Goal: Transaction & Acquisition: Book appointment/travel/reservation

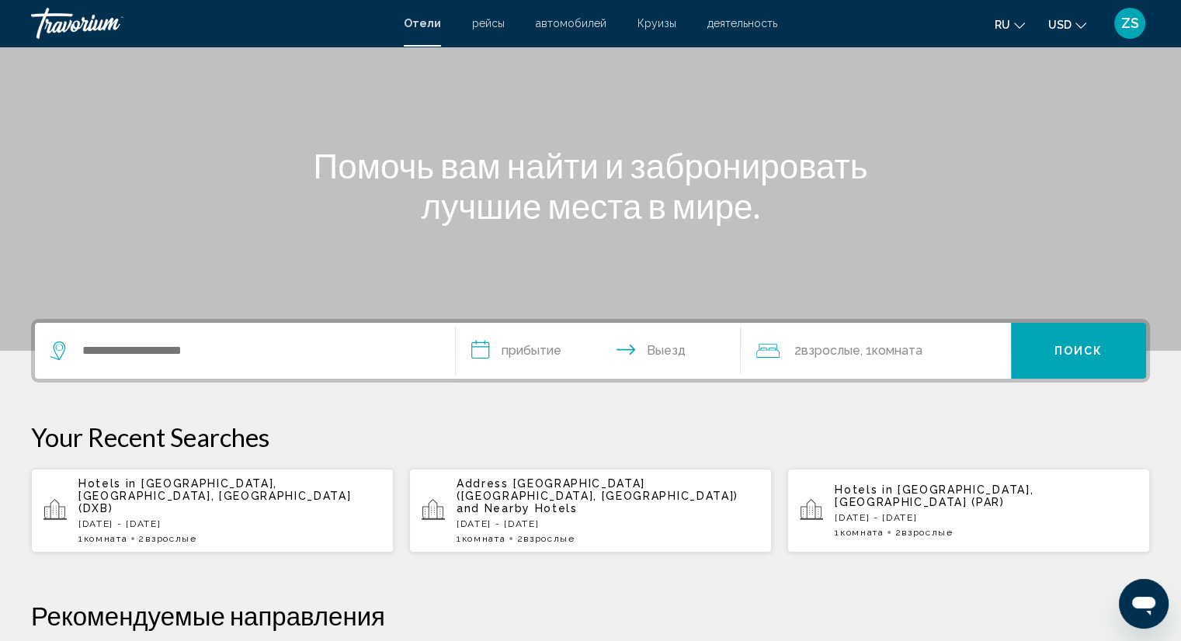
scroll to position [116, 0]
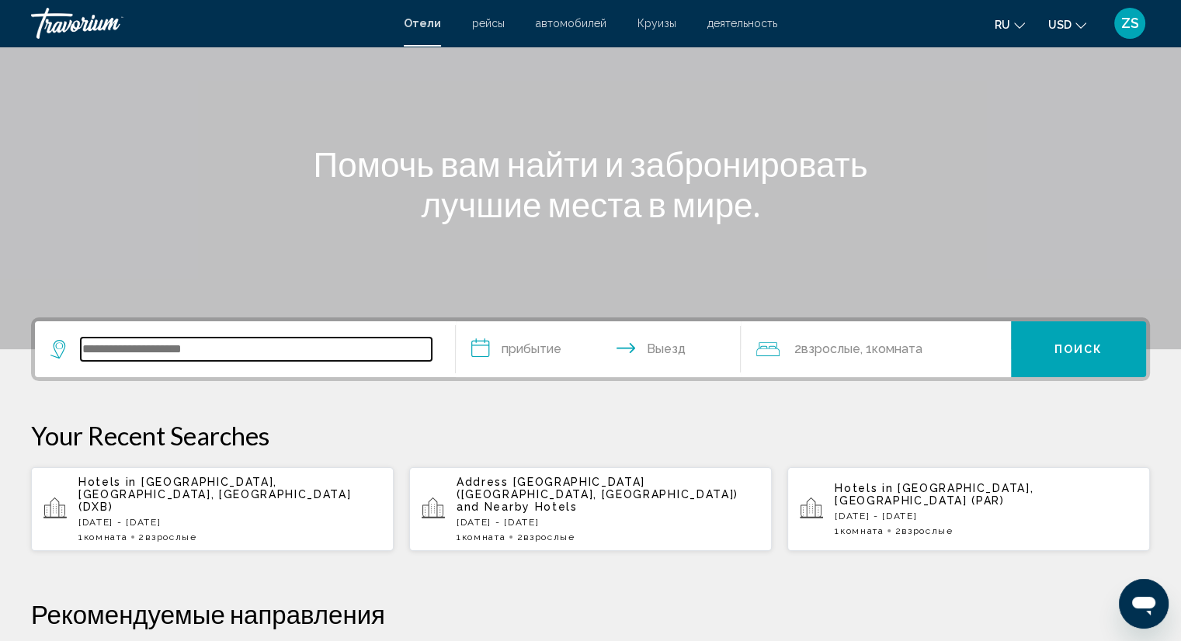
click at [123, 360] on input "Search widget" at bounding box center [256, 349] width 351 height 23
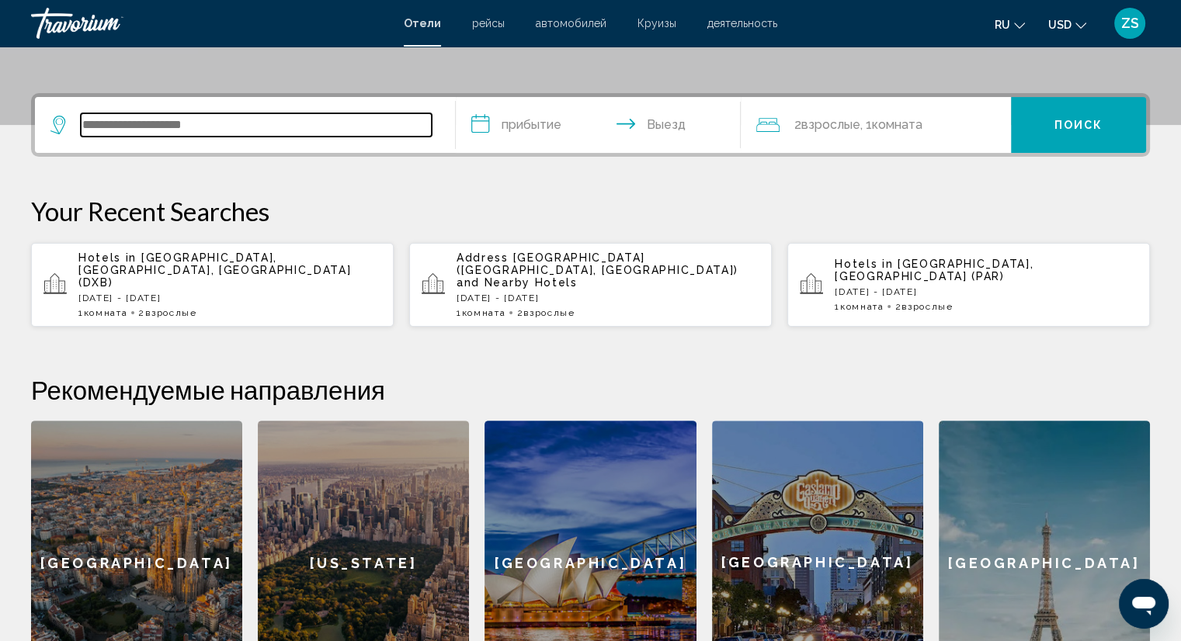
scroll to position [383, 0]
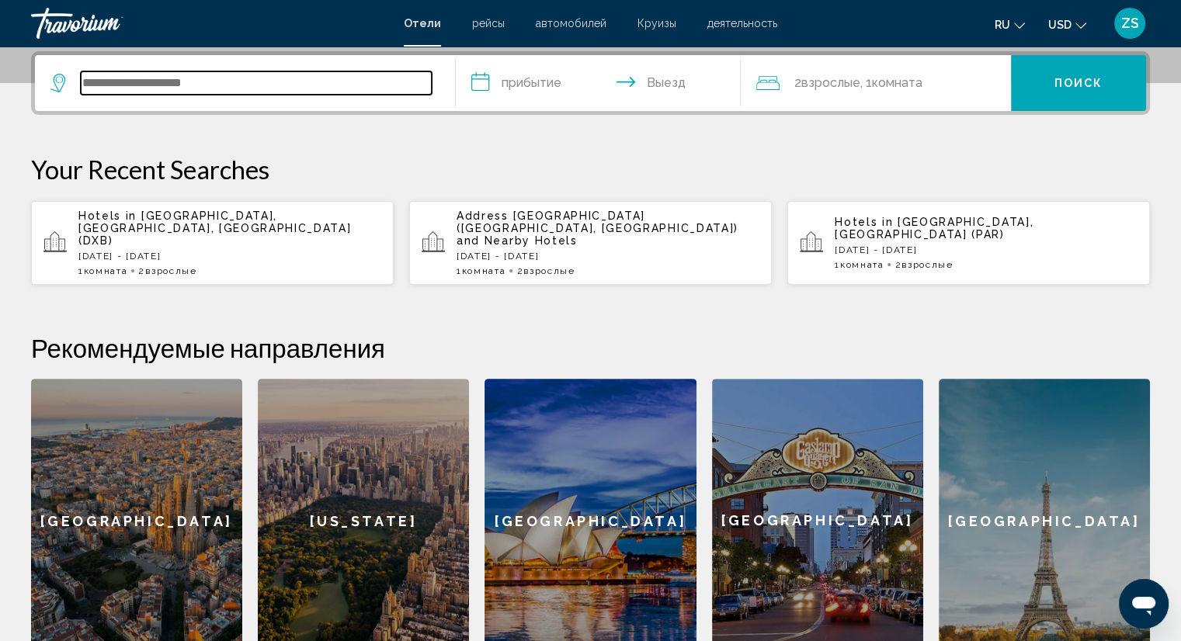
click at [124, 90] on input "Search widget" at bounding box center [256, 82] width 351 height 23
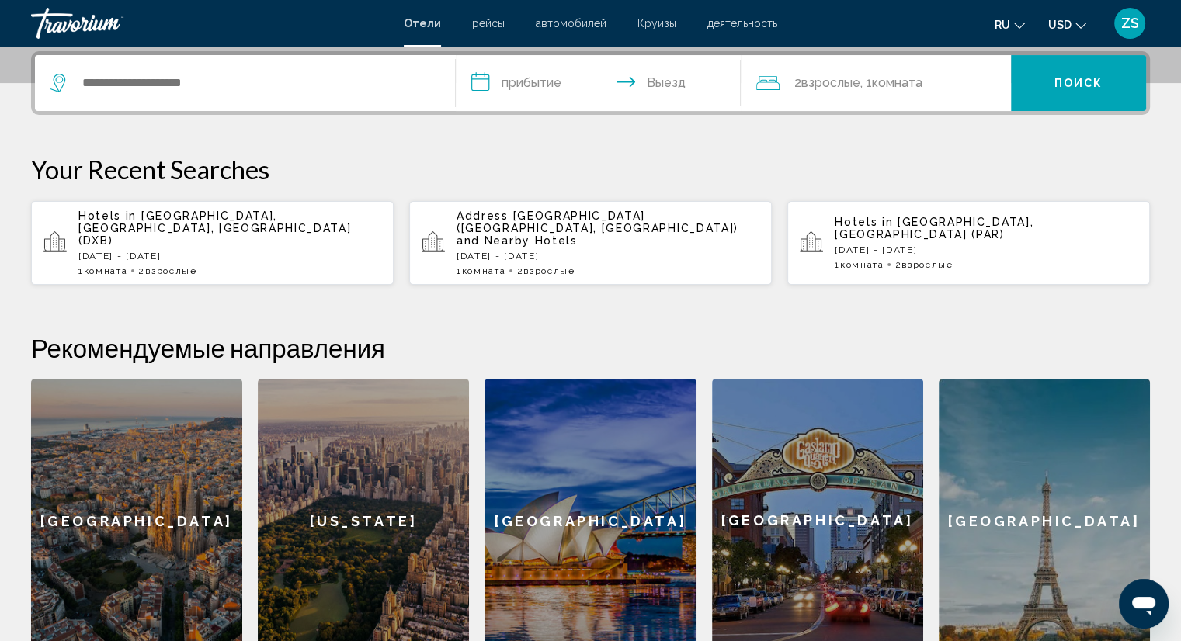
click at [15, 239] on div "**********" at bounding box center [590, 357] width 1181 height 612
click at [92, 251] on p "Fri, 26 Sep - Mon, 29 Sep" at bounding box center [229, 256] width 303 height 11
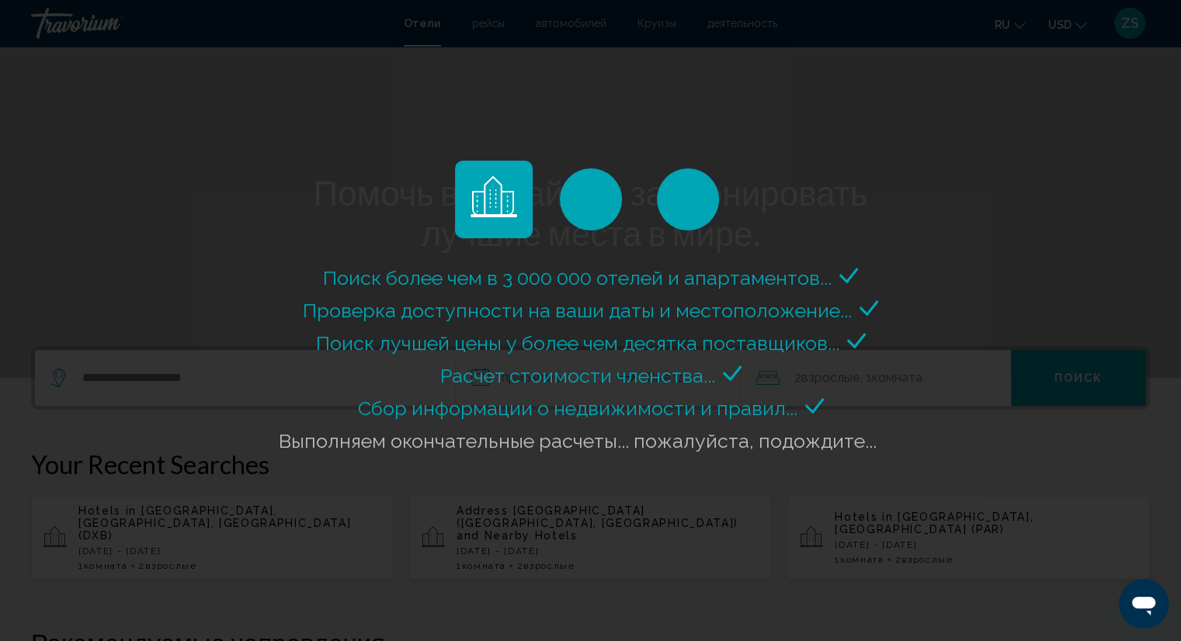
scroll to position [85, 0]
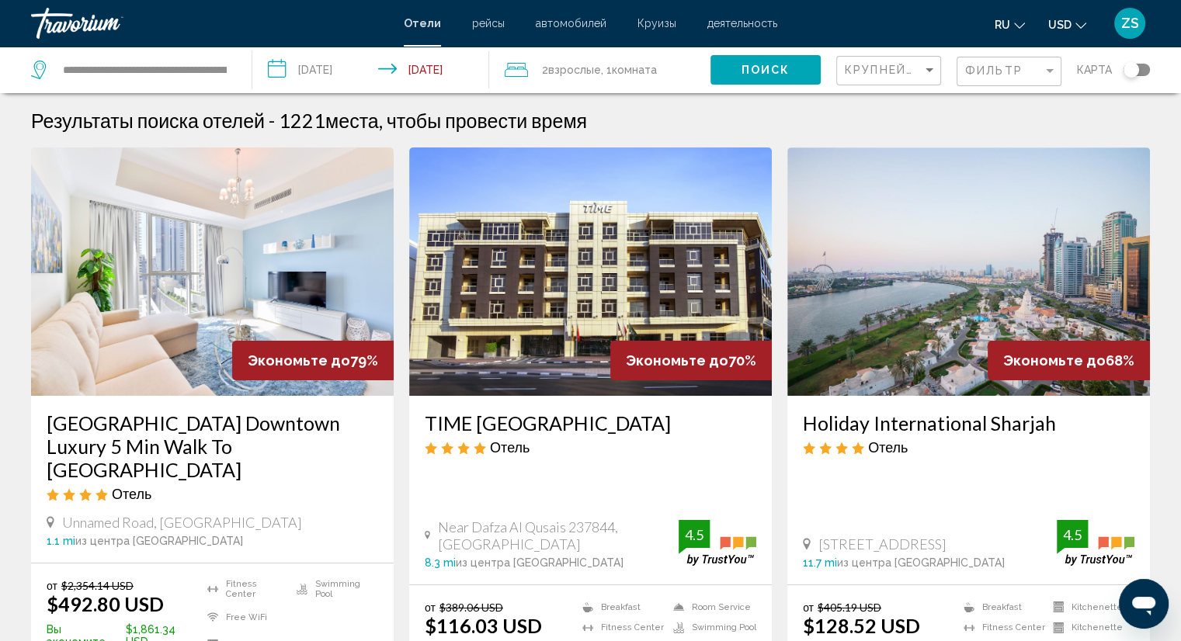
click at [104, 351] on img "Main content" at bounding box center [212, 271] width 363 height 248
click at [487, 28] on span "рейсы" at bounding box center [488, 23] width 33 height 12
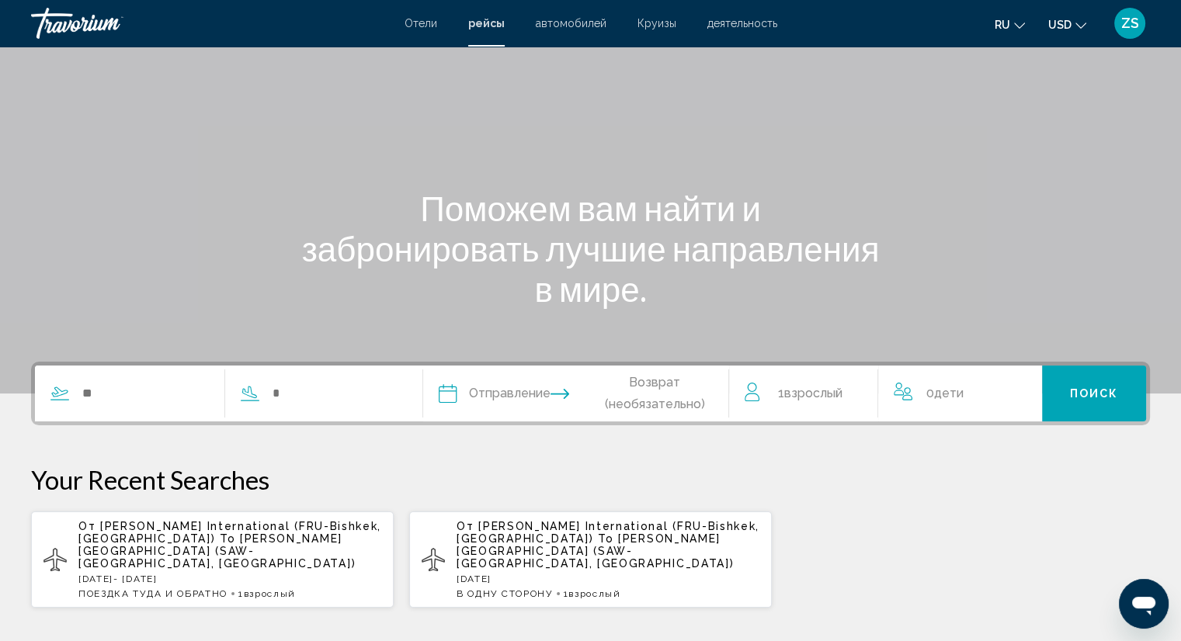
scroll to position [71, 0]
click at [568, 23] on span "автомобилей" at bounding box center [571, 23] width 71 height 12
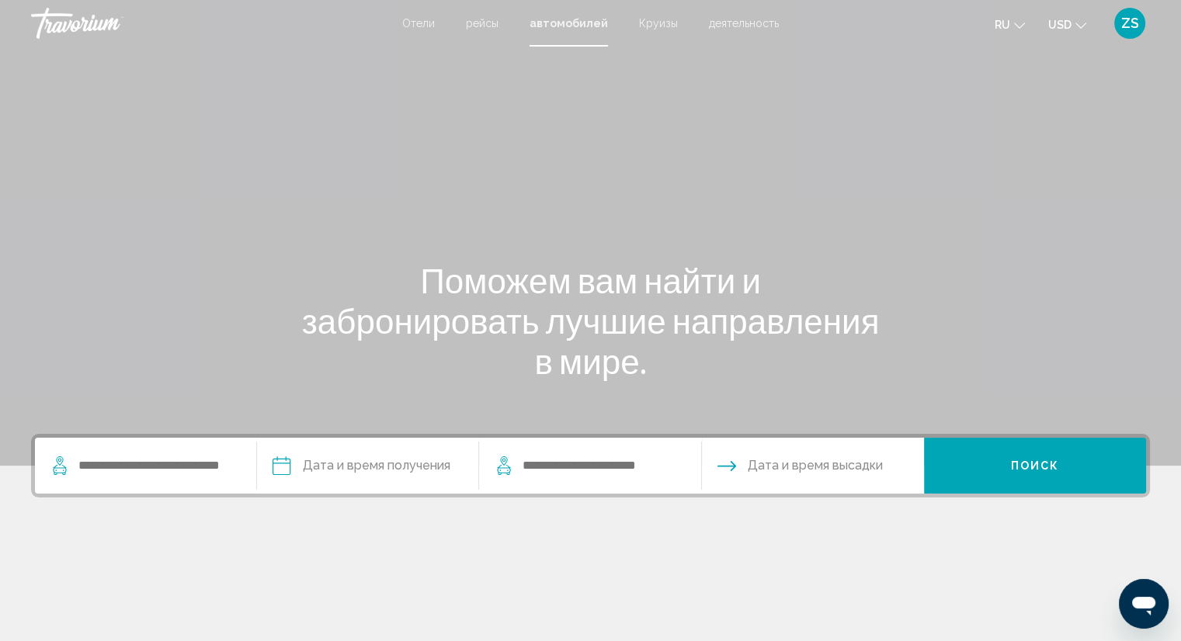
click at [653, 20] on span "Круизы" at bounding box center [658, 23] width 39 height 12
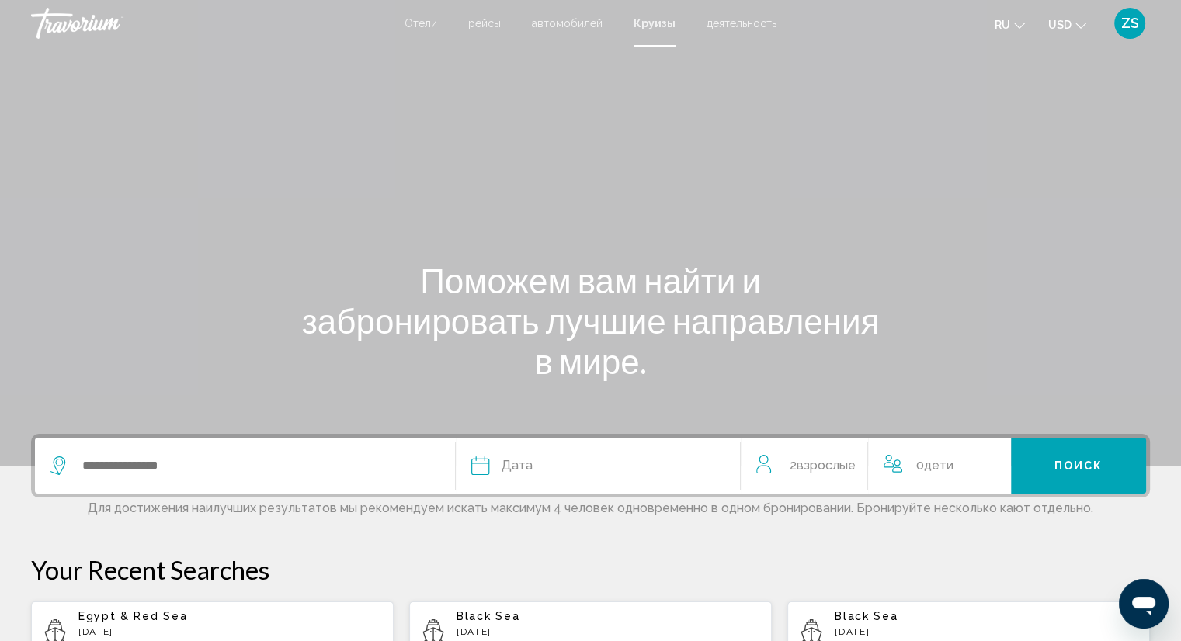
click at [754, 17] on span "деятельность" at bounding box center [741, 23] width 70 height 12
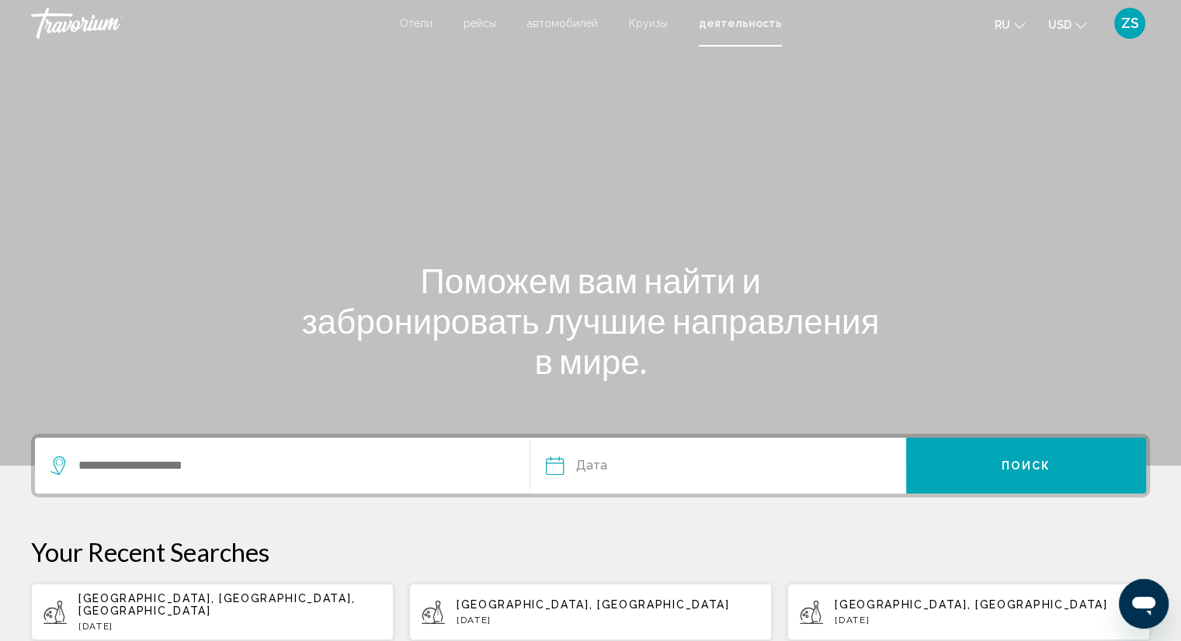
click at [123, 603] on span "Paris, Île-de-France, France" at bounding box center [216, 604] width 276 height 25
type input "**********"
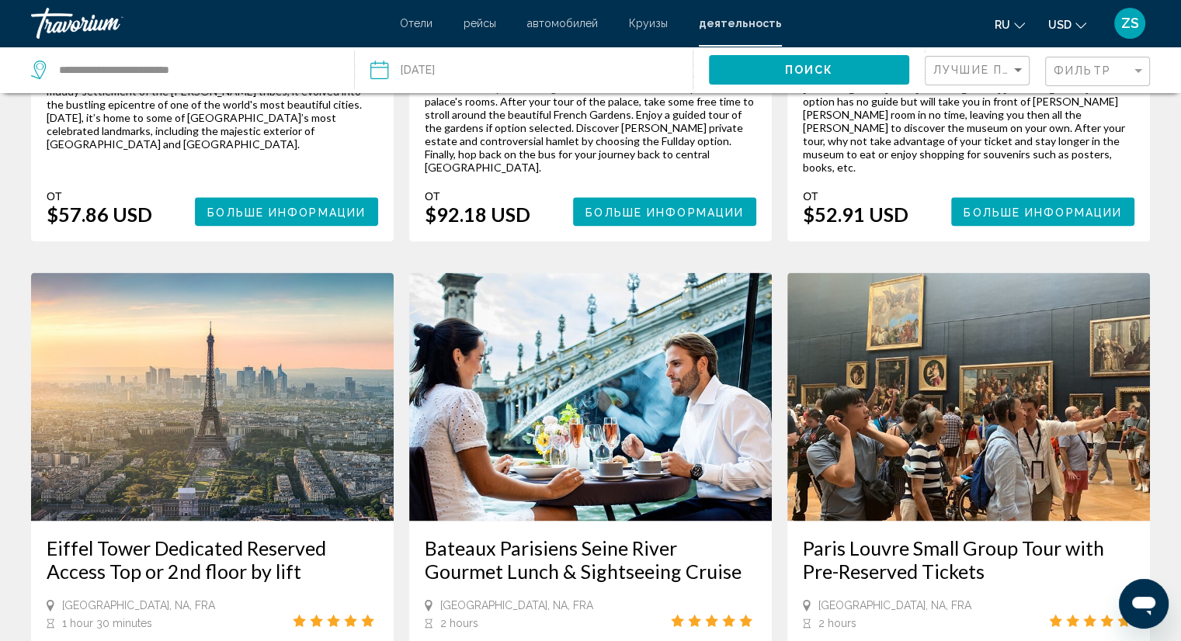
scroll to position [1962, 0]
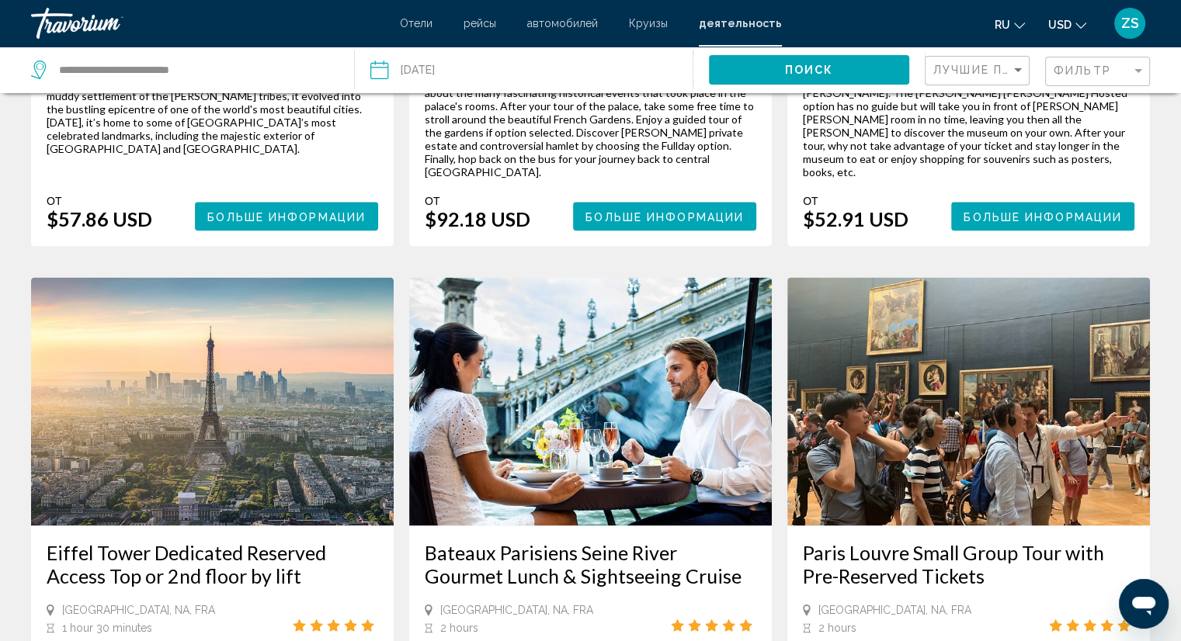
click at [247, 345] on img "Main content" at bounding box center [212, 401] width 363 height 248
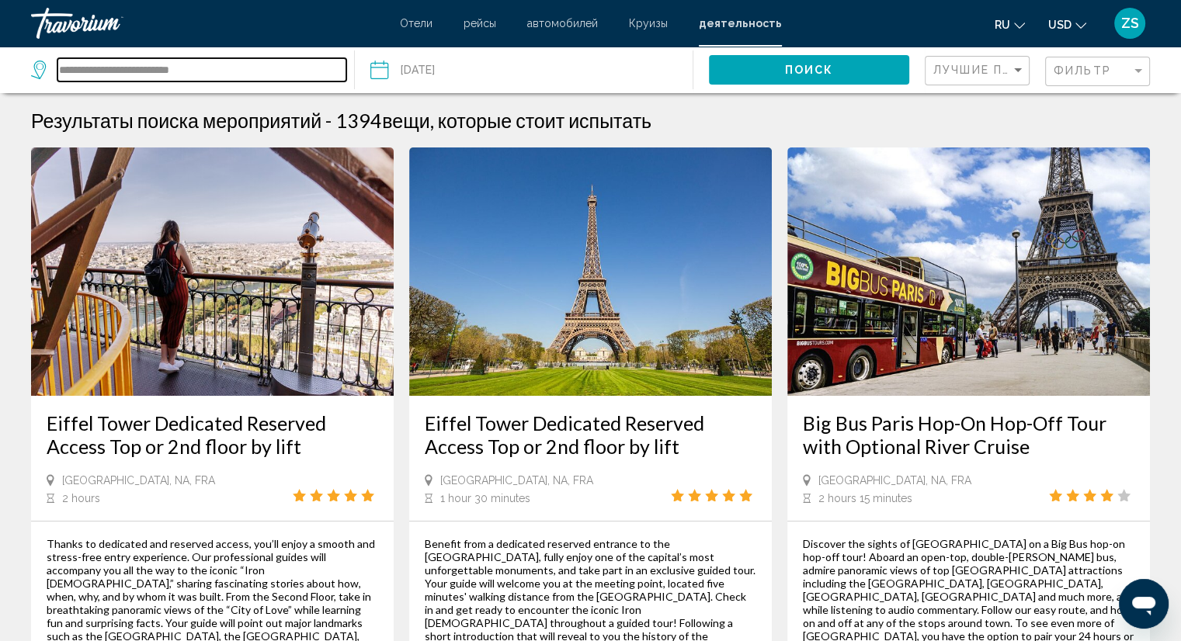
click at [121, 71] on input "**********" at bounding box center [201, 69] width 289 height 23
click at [422, 26] on span "Отели" at bounding box center [416, 23] width 33 height 12
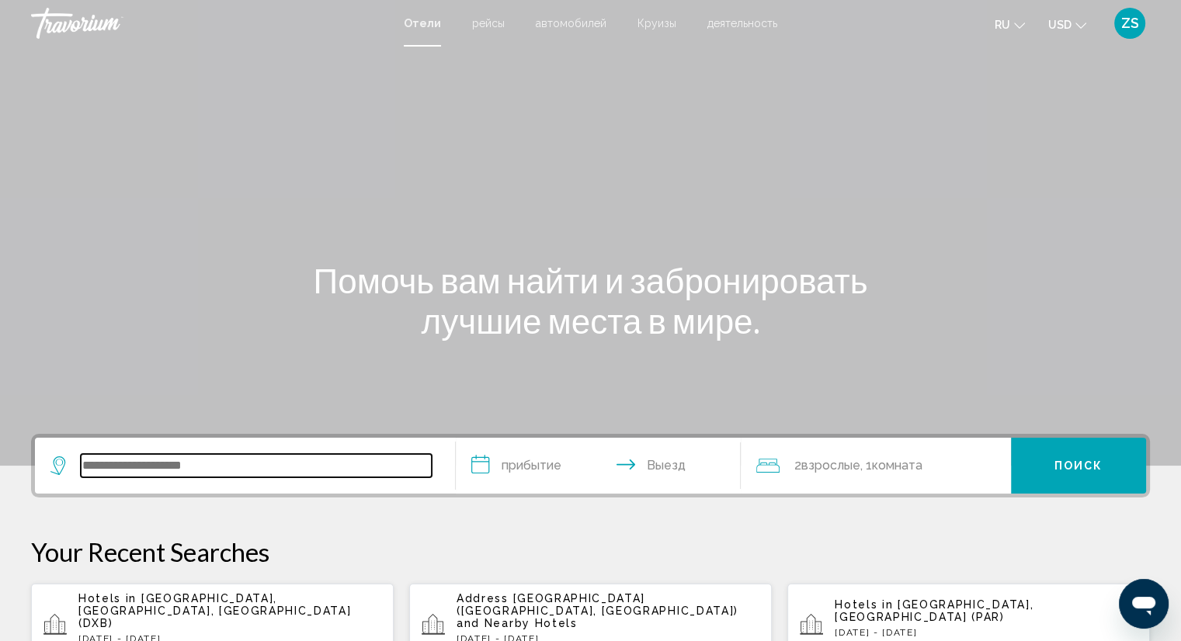
click at [143, 474] on input "Search widget" at bounding box center [256, 465] width 351 height 23
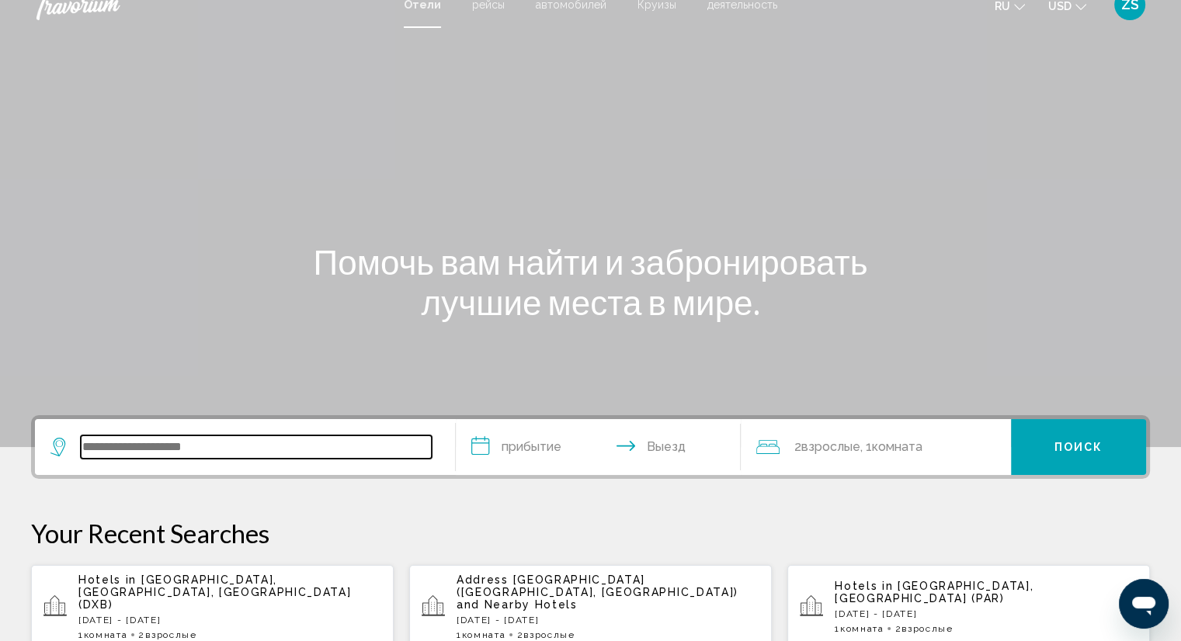
scroll to position [19, 0]
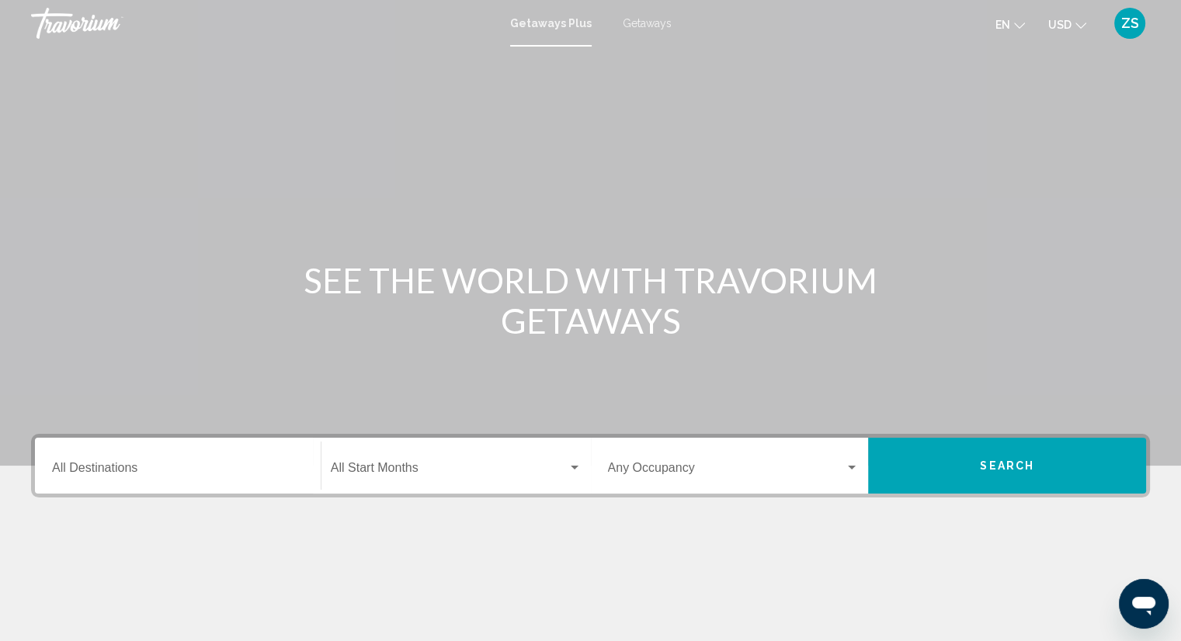
click at [692, 475] on span "Search widget" at bounding box center [727, 471] width 238 height 14
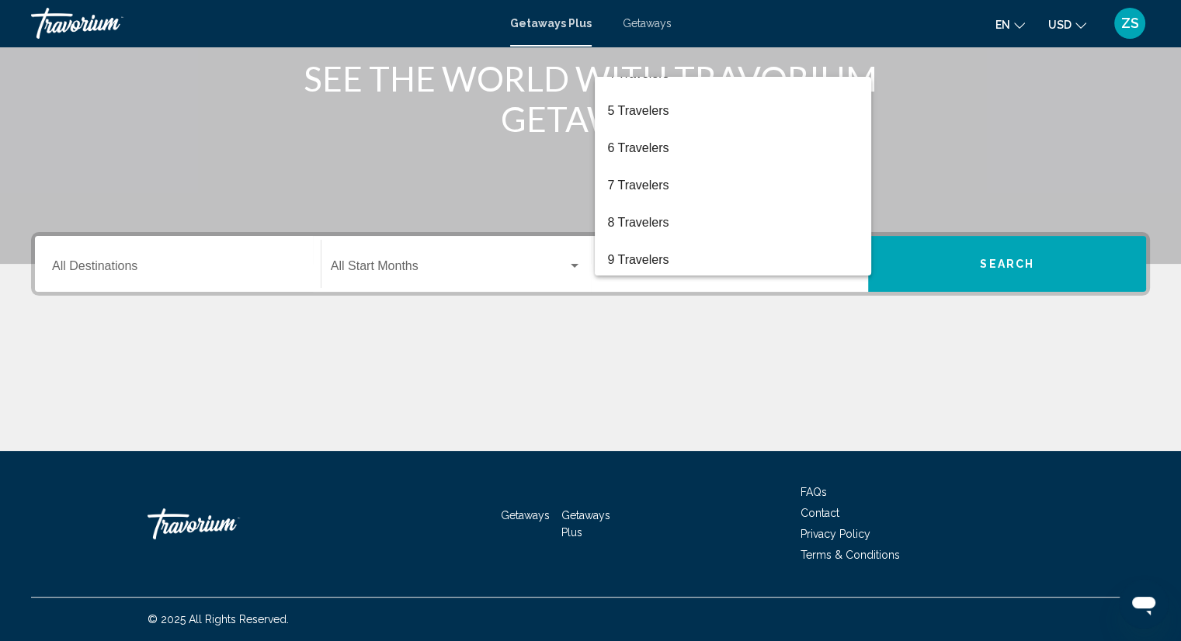
scroll to position [174, 0]
click at [102, 269] on div at bounding box center [590, 320] width 1181 height 641
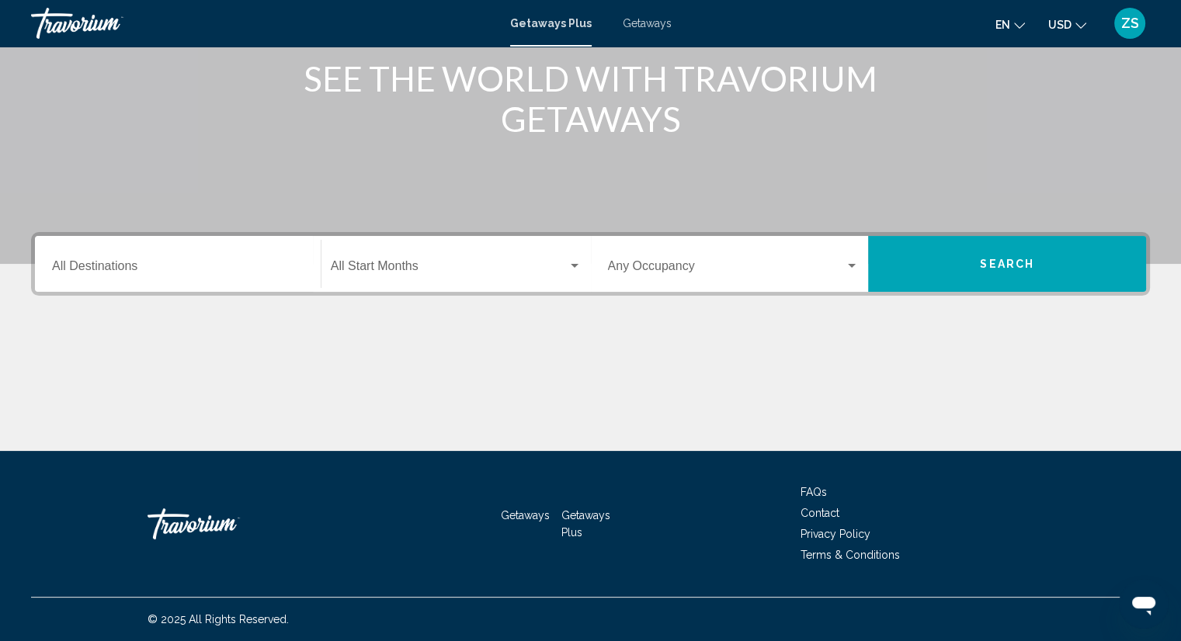
click at [74, 284] on div "Destination All Destinations" at bounding box center [178, 264] width 252 height 49
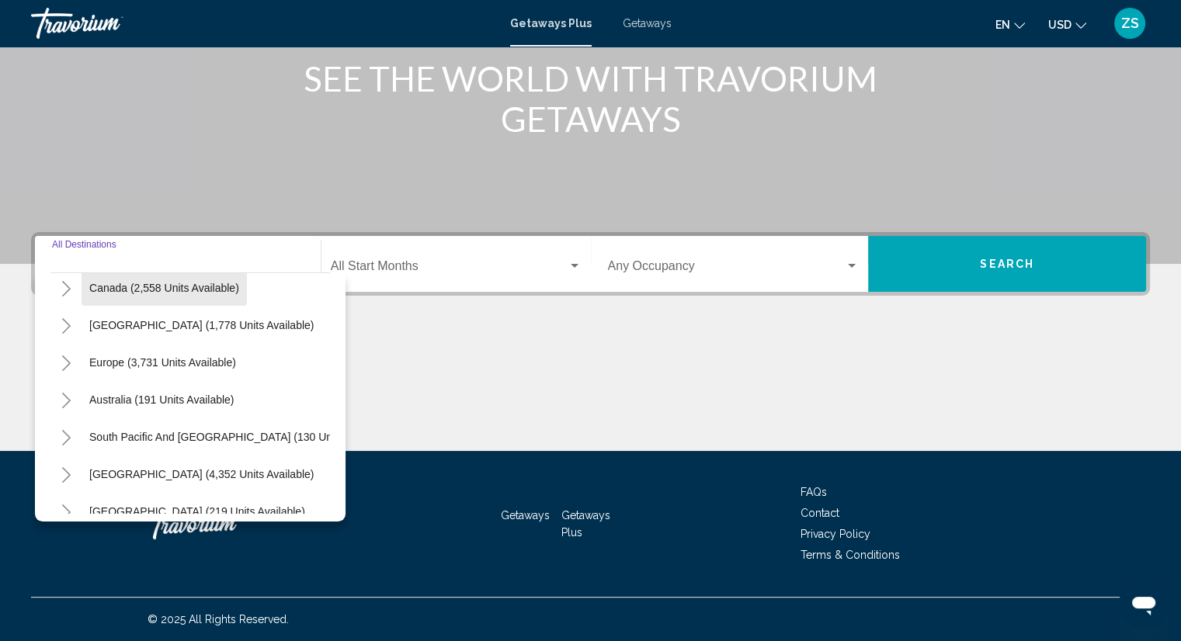
scroll to position [126, 0]
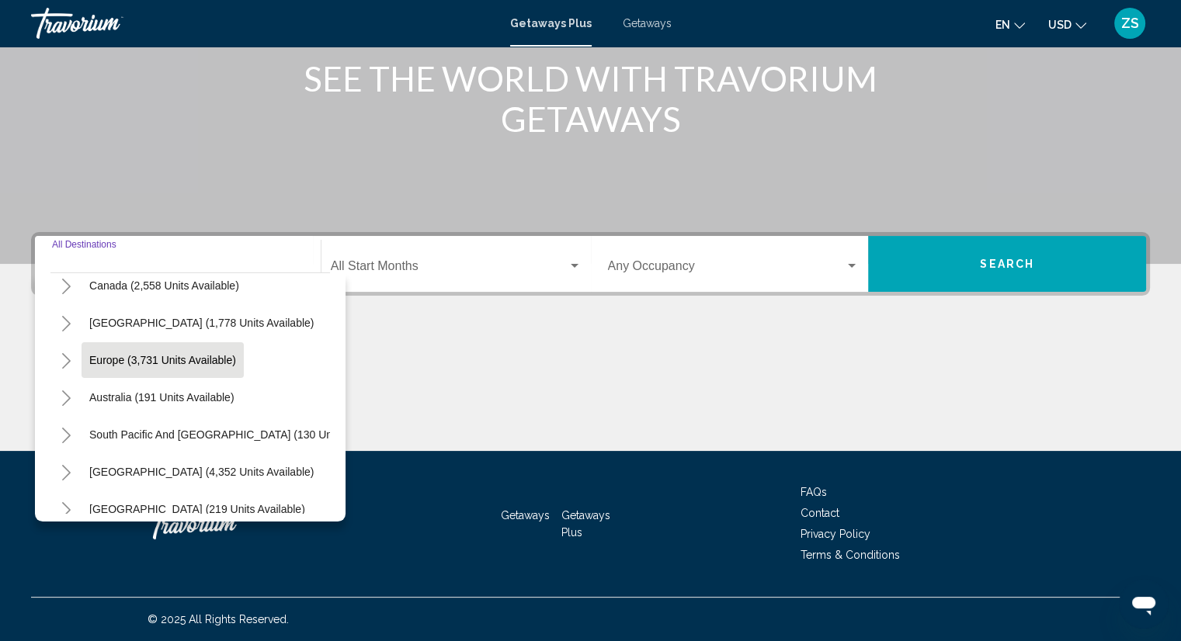
click at [99, 366] on button "Europe (3,731 units available)" at bounding box center [163, 360] width 162 height 36
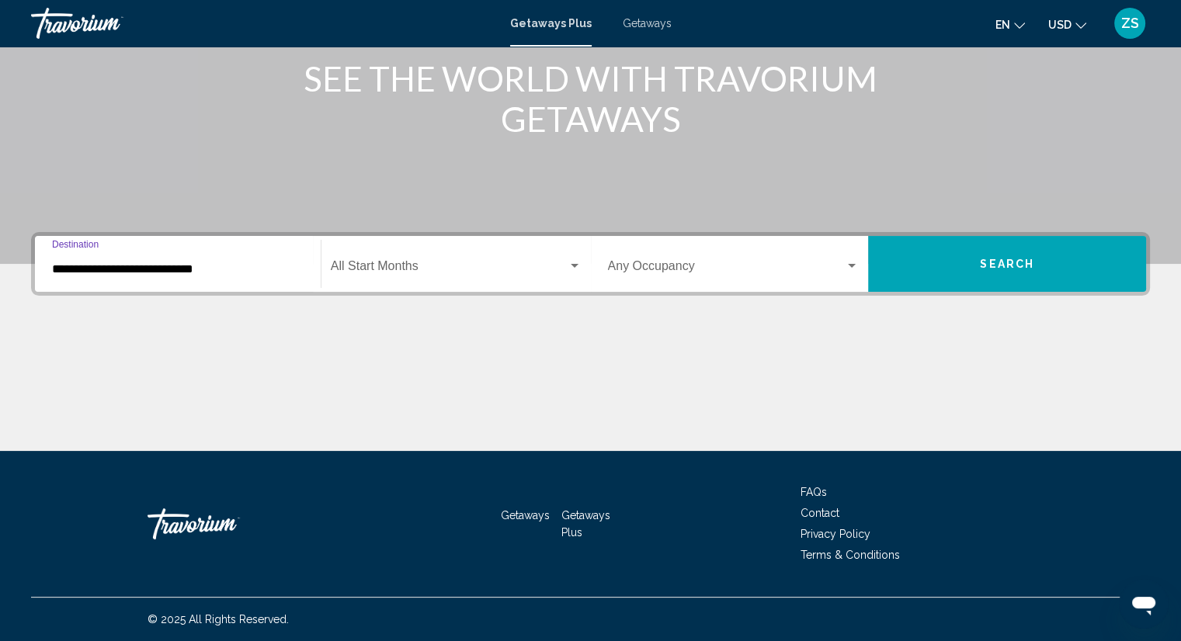
click at [75, 272] on input "**********" at bounding box center [178, 269] width 252 height 14
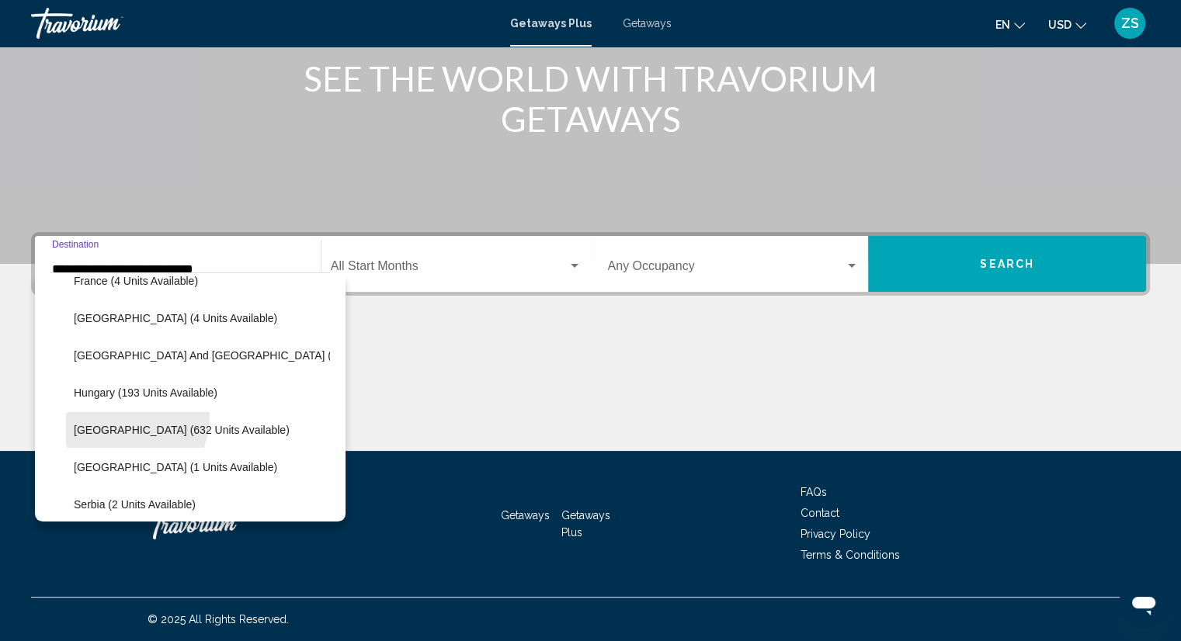
scroll to position [425, 0]
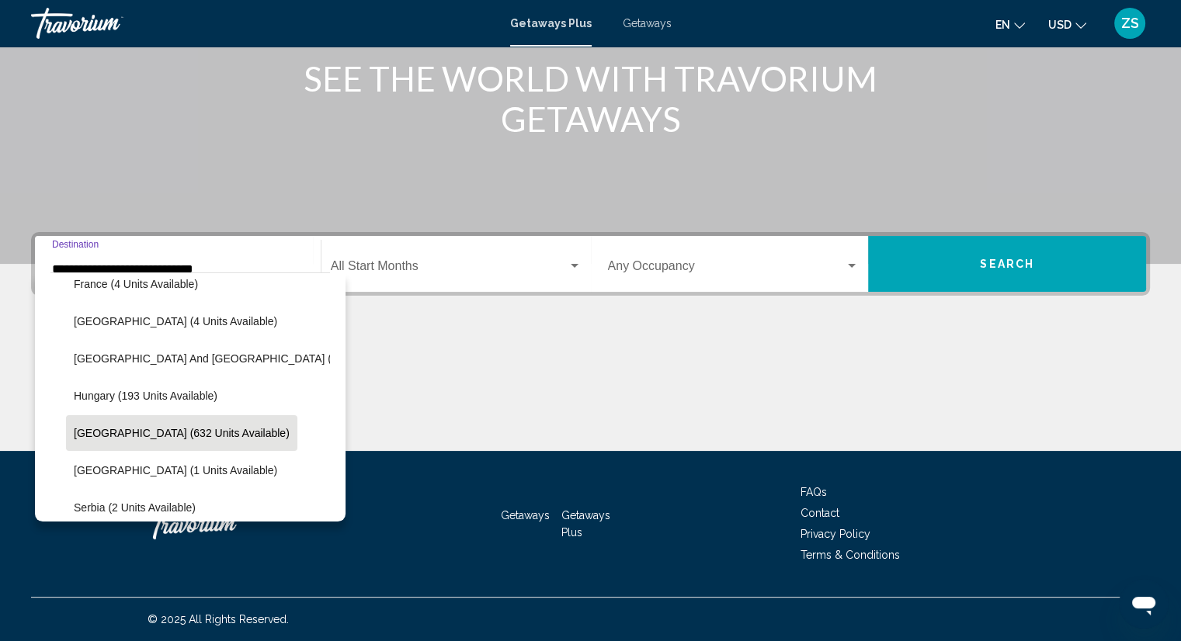
click at [87, 442] on button "Italy (632 units available)" at bounding box center [181, 433] width 231 height 36
type input "**********"
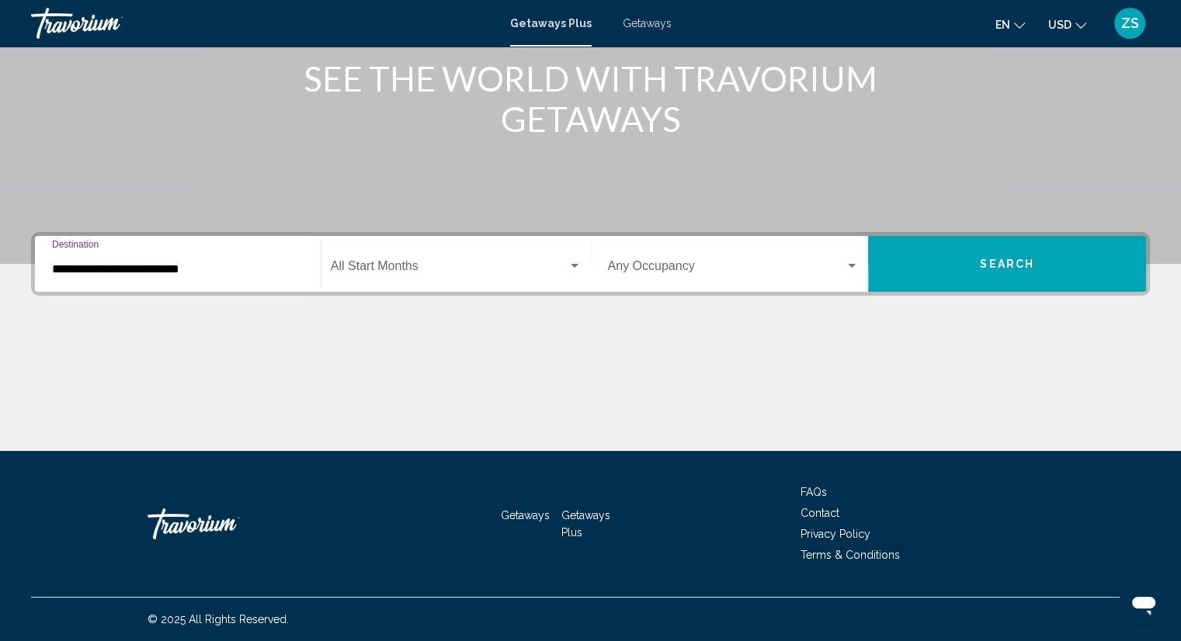
click at [354, 273] on span "Search widget" at bounding box center [449, 269] width 237 height 14
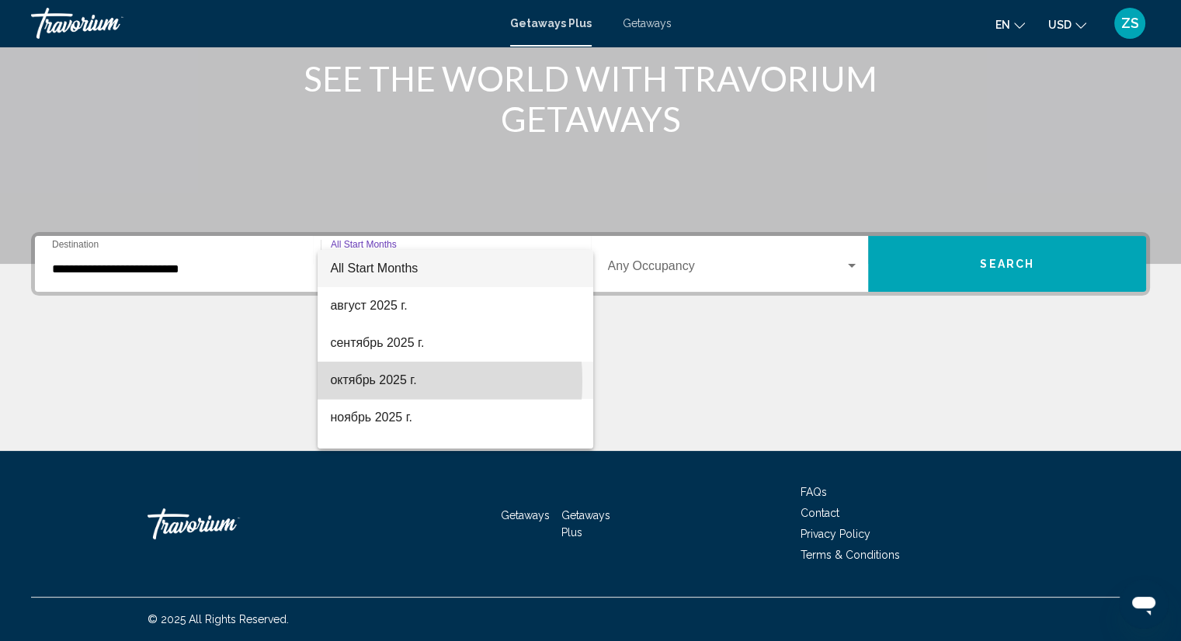
click at [337, 381] on span "октябрь 2025 г." at bounding box center [455, 380] width 251 height 37
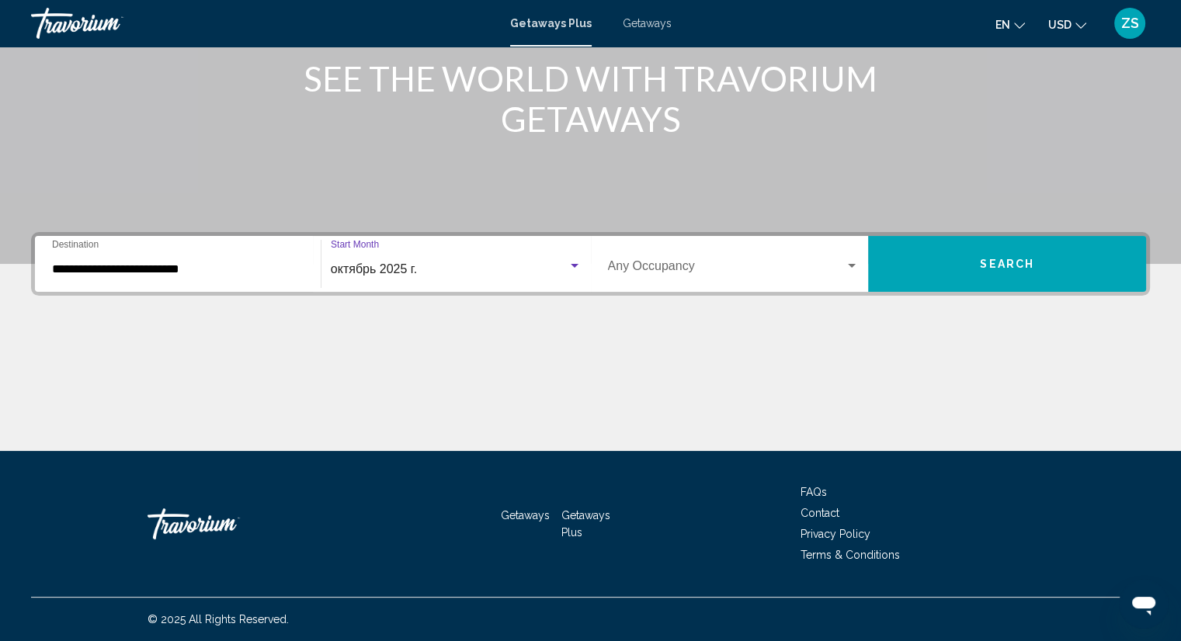
click at [624, 274] on span "Search widget" at bounding box center [727, 269] width 238 height 14
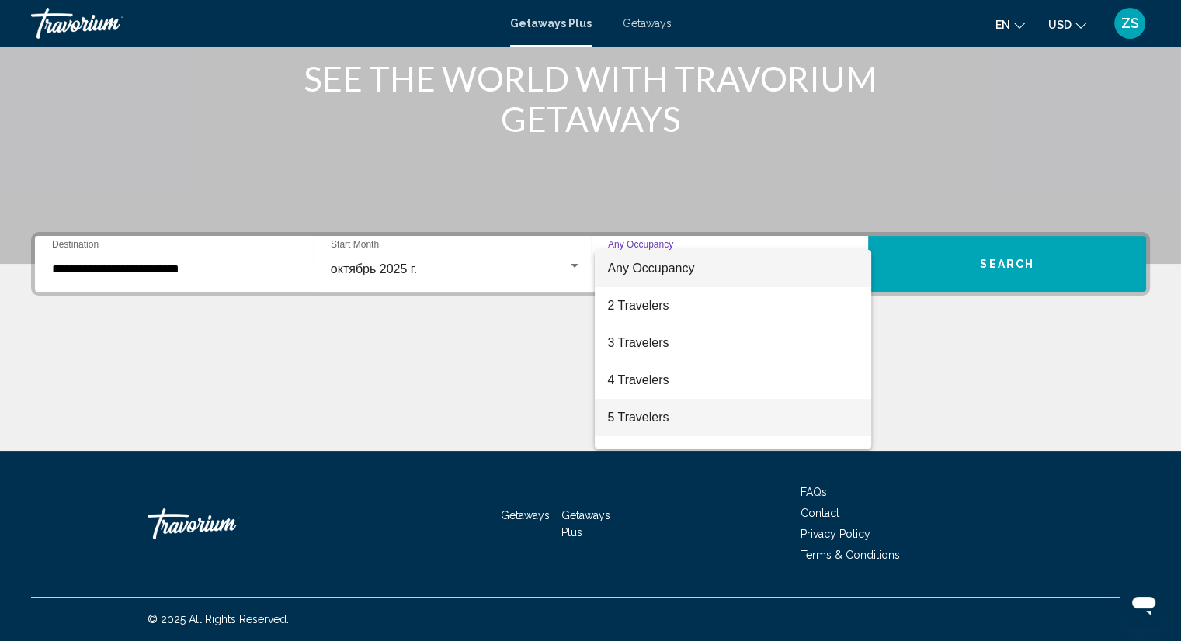
click at [667, 409] on span "5 Travelers" at bounding box center [733, 417] width 252 height 37
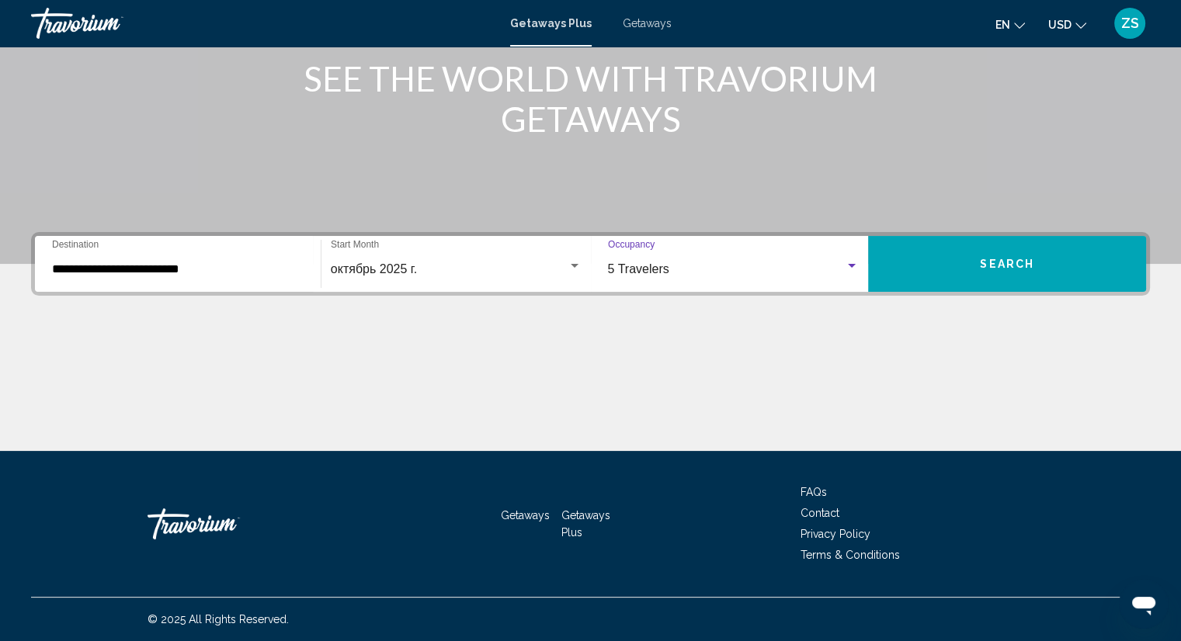
click at [987, 261] on span "Search" at bounding box center [1007, 264] width 54 height 12
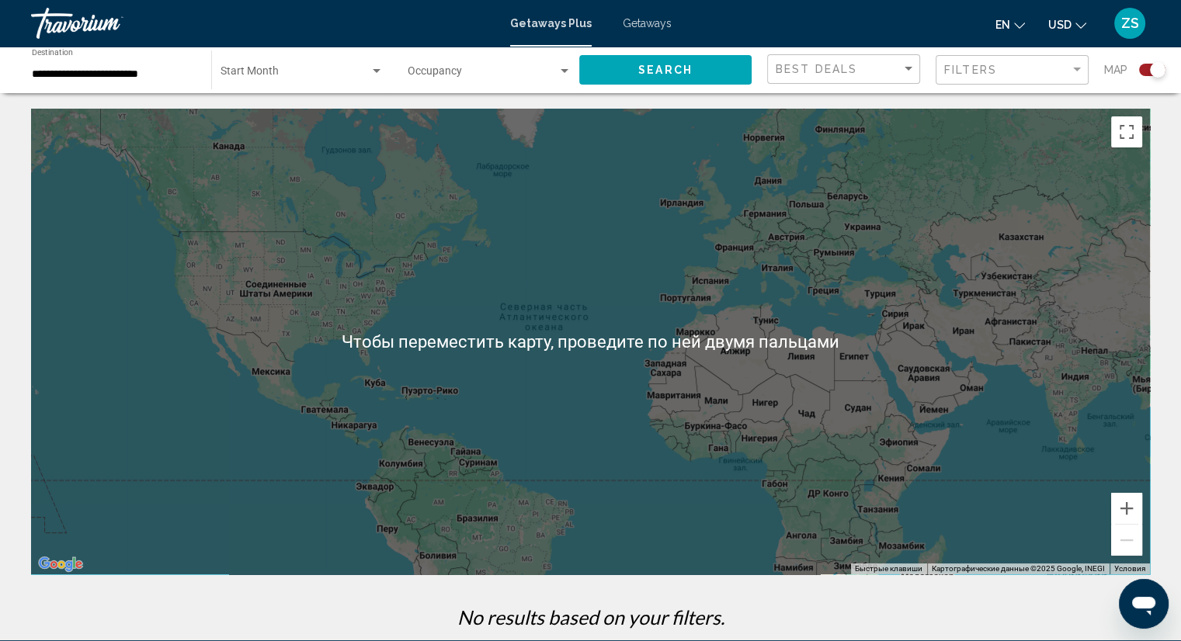
click at [646, 26] on span "Getaways" at bounding box center [647, 23] width 49 height 12
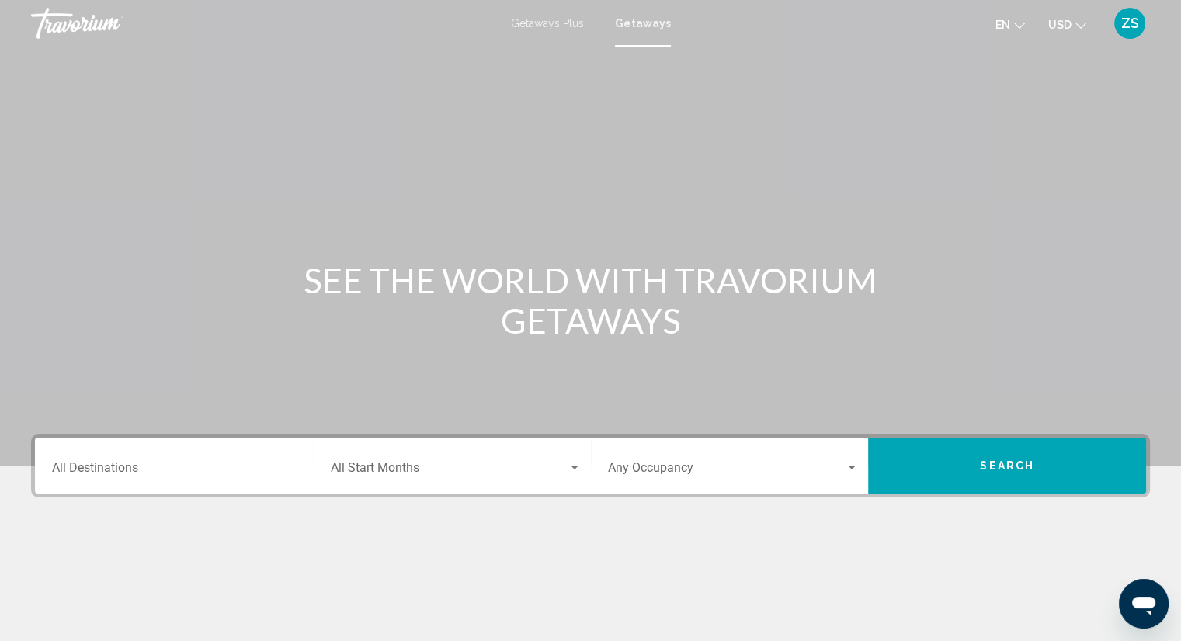
click at [109, 464] on input "Destination All Destinations" at bounding box center [178, 471] width 252 height 14
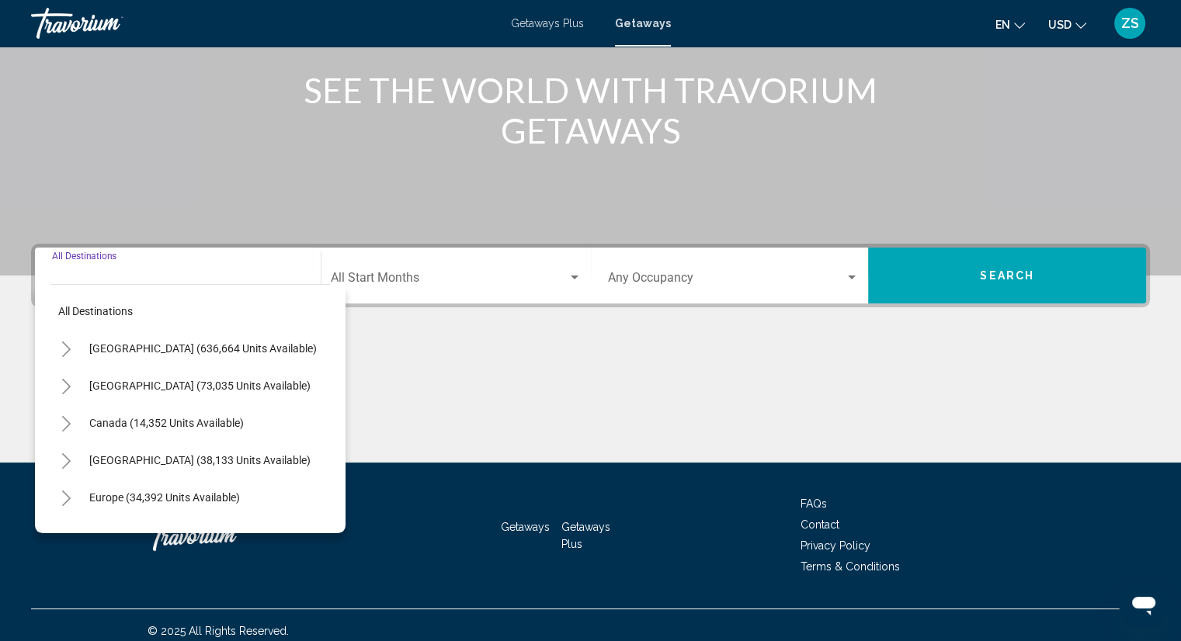
scroll to position [202, 0]
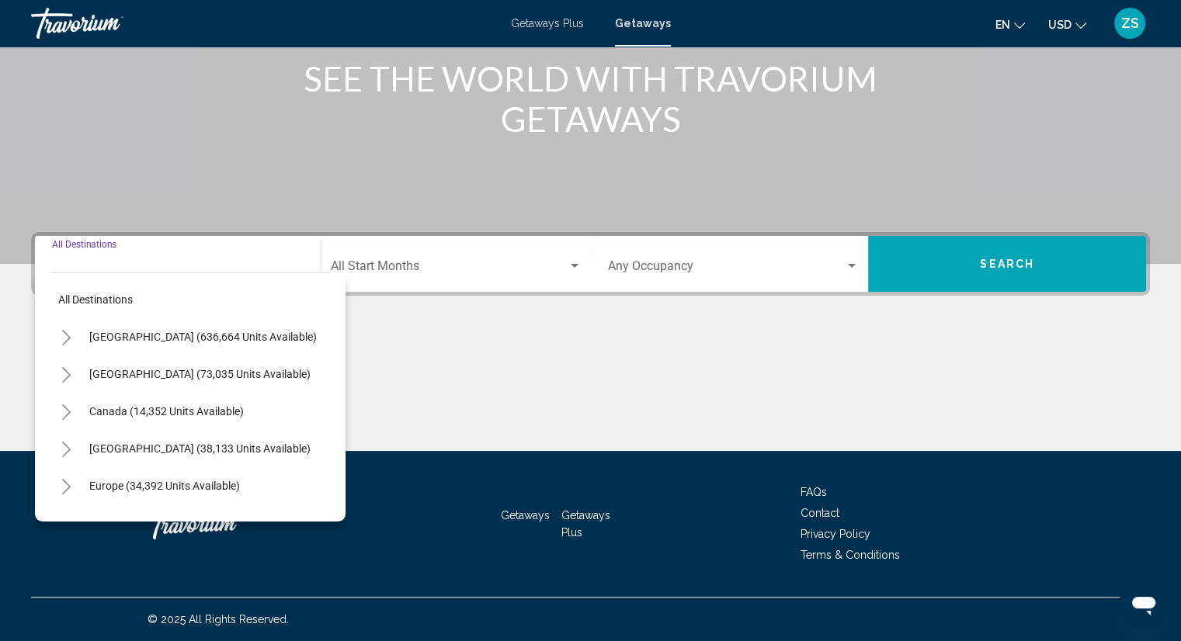
click at [149, 546] on div "Travorium" at bounding box center [224, 524] width 155 height 47
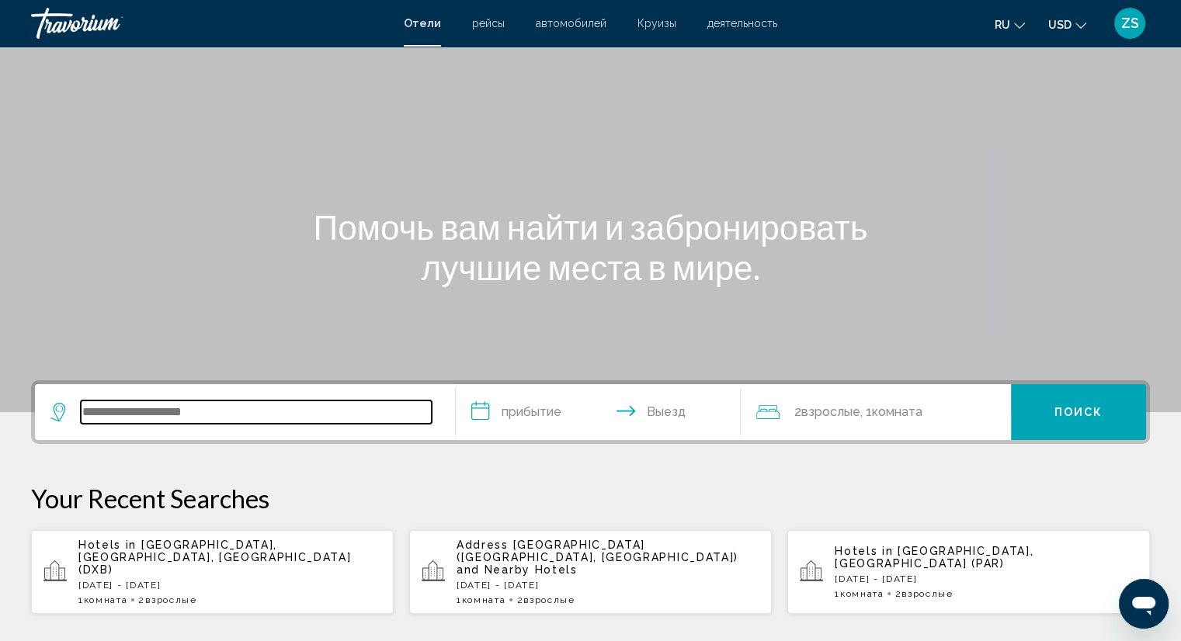
click at [148, 422] on input "Search widget" at bounding box center [256, 412] width 351 height 23
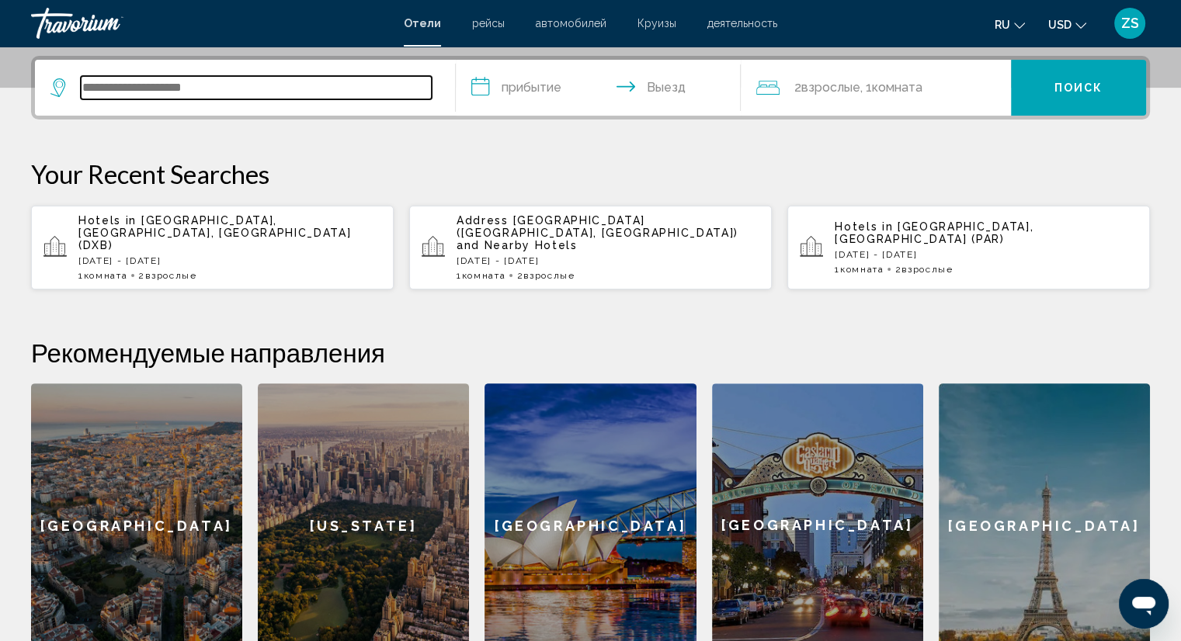
scroll to position [383, 0]
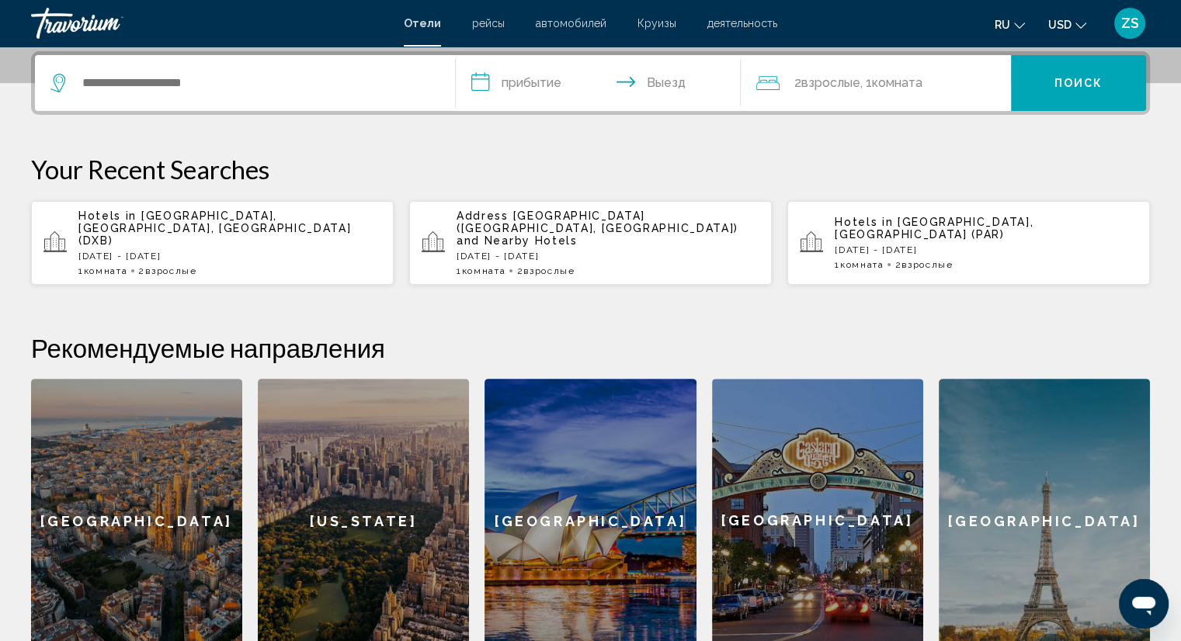
click at [144, 251] on p "Fri, 26 Sep - Mon, 29 Sep" at bounding box center [229, 256] width 303 height 11
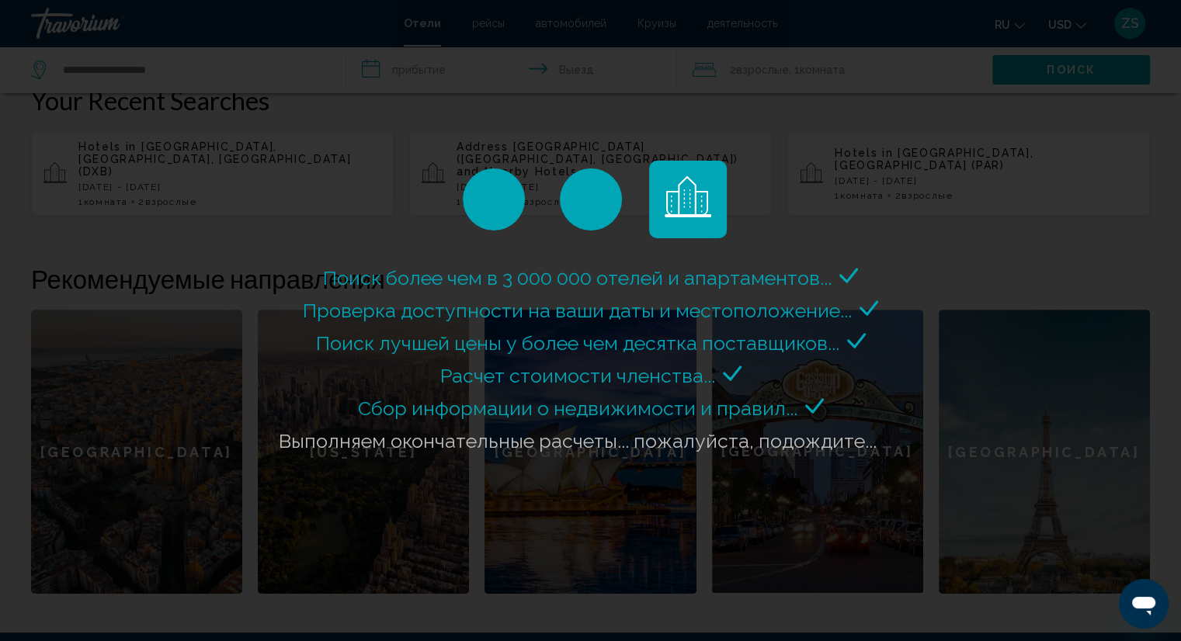
scroll to position [456, 0]
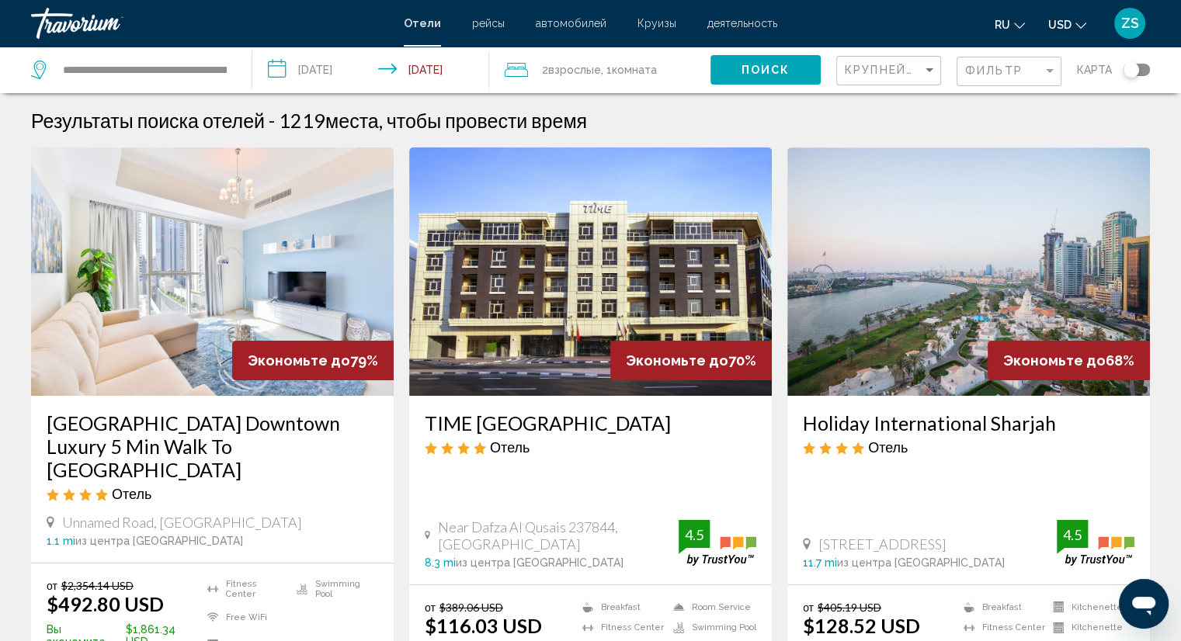
click at [645, 28] on span "Круизы" at bounding box center [656, 23] width 39 height 12
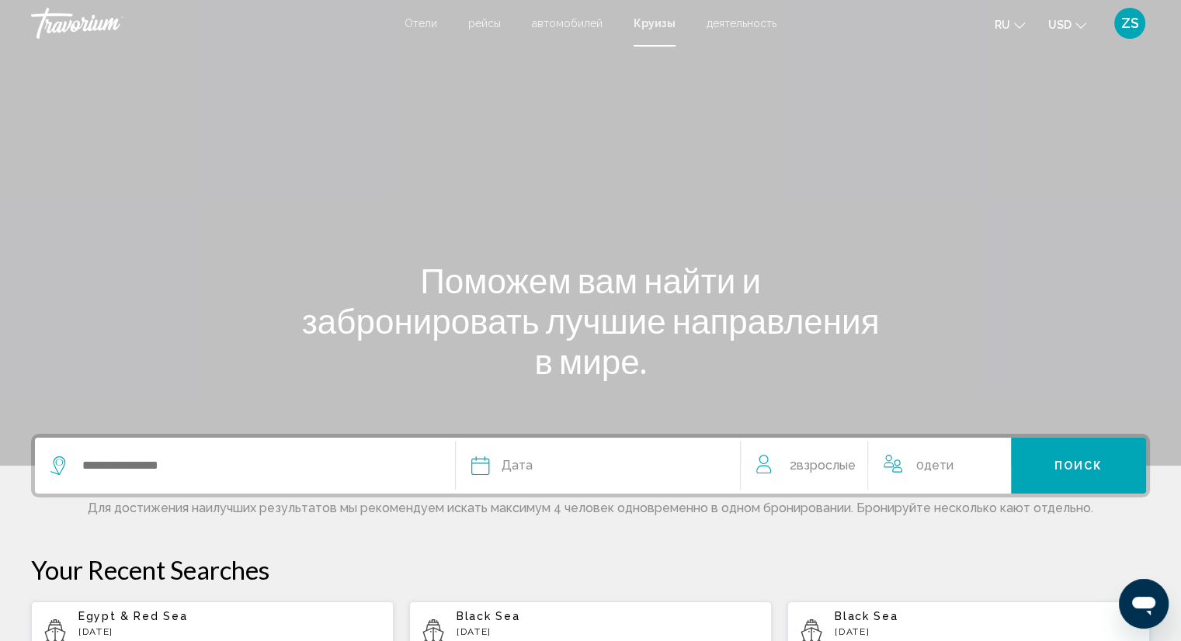
click at [734, 29] on span "деятельность" at bounding box center [741, 23] width 70 height 12
